Goal: Use online tool/utility: Utilize a website feature to perform a specific function

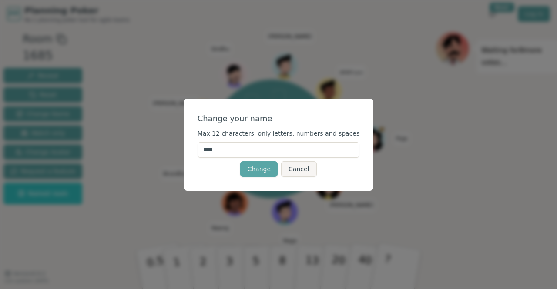
drag, startPoint x: 242, startPoint y: 148, endPoint x: 211, endPoint y: 151, distance: 31.0
click at [211, 151] on input "****" at bounding box center [279, 150] width 162 height 16
type input "***"
click at [265, 170] on button "Change" at bounding box center [258, 169] width 37 height 16
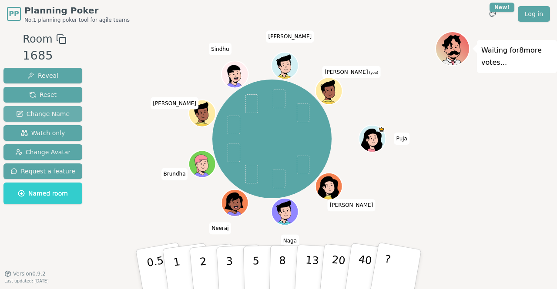
click at [57, 114] on span "Change Name" at bounding box center [43, 114] width 54 height 9
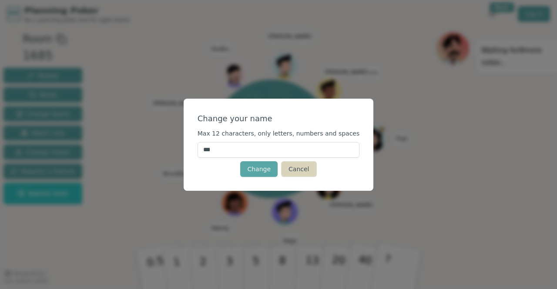
click at [299, 165] on button "Cancel" at bounding box center [298, 169] width 35 height 16
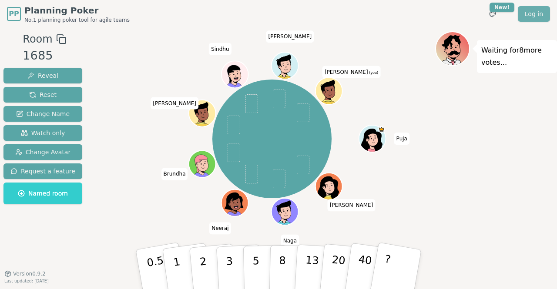
click at [532, 18] on link "Log in" at bounding box center [534, 14] width 32 height 16
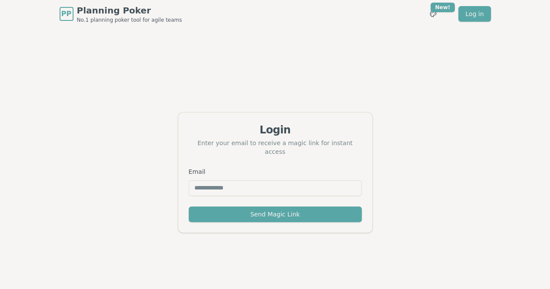
click at [305, 173] on div "Email" at bounding box center [275, 182] width 173 height 30
click at [279, 188] on input "Email" at bounding box center [275, 189] width 173 height 16
type input "**********"
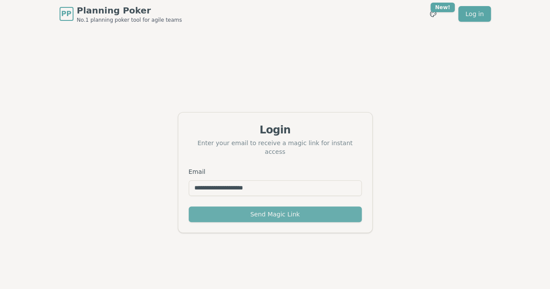
click at [272, 213] on button "Send Magic Link" at bounding box center [275, 215] width 173 height 16
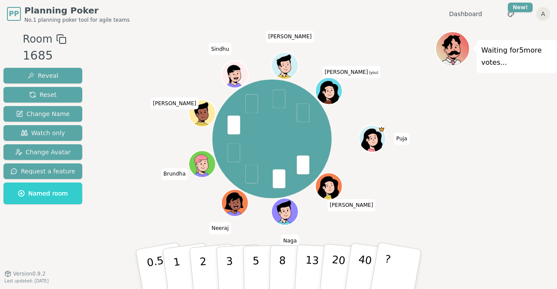
click at [345, 35] on div at bounding box center [272, 39] width 326 height 16
click at [205, 274] on p "2" at bounding box center [203, 270] width 11 height 47
click at [258, 258] on button "5" at bounding box center [265, 270] width 45 height 66
click at [230, 274] on p "3" at bounding box center [230, 270] width 10 height 47
click at [233, 264] on button "3" at bounding box center [239, 270] width 47 height 68
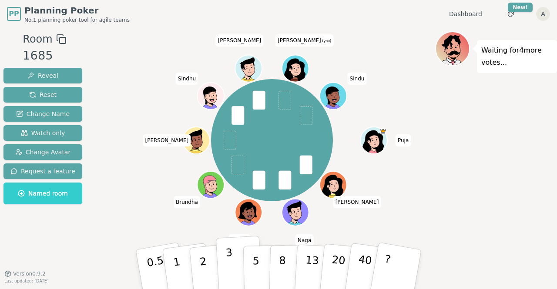
click at [232, 262] on button "3" at bounding box center [239, 270] width 47 height 68
click at [510, 160] on div "Waiting for Sindu 's vote..." at bounding box center [496, 150] width 122 height 239
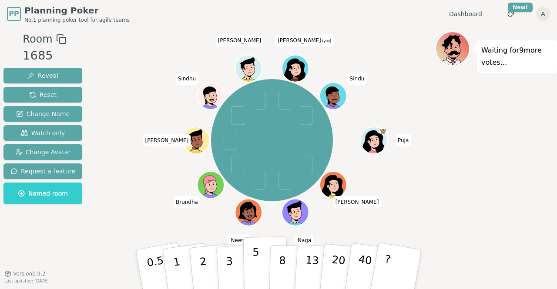
click at [256, 257] on p "5" at bounding box center [255, 269] width 7 height 47
